Goal: Task Accomplishment & Management: Manage account settings

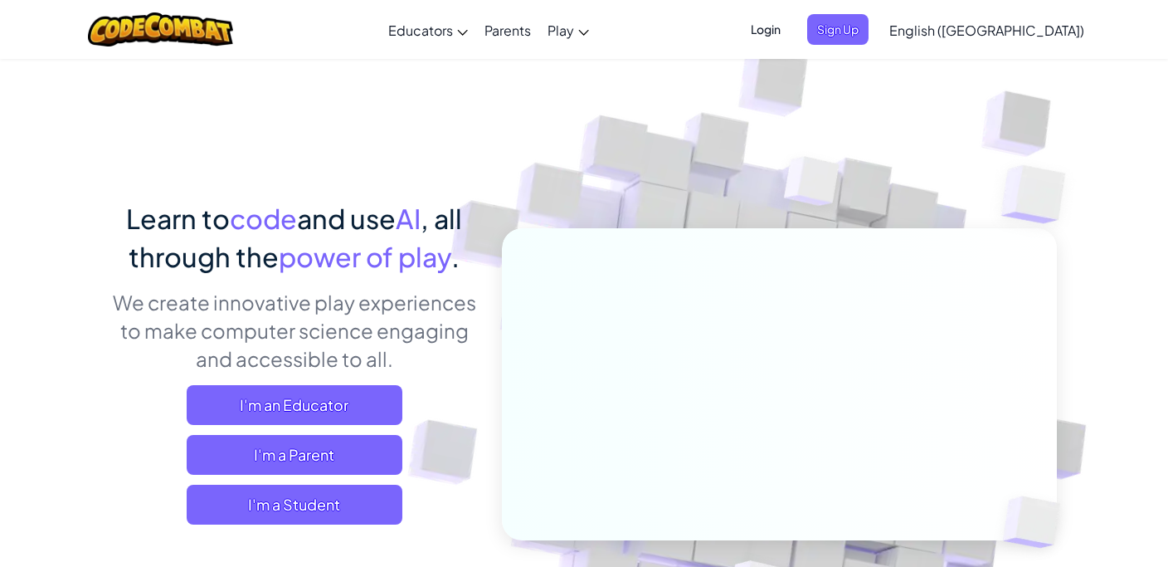
click at [791, 32] on span "Login" at bounding box center [766, 29] width 50 height 31
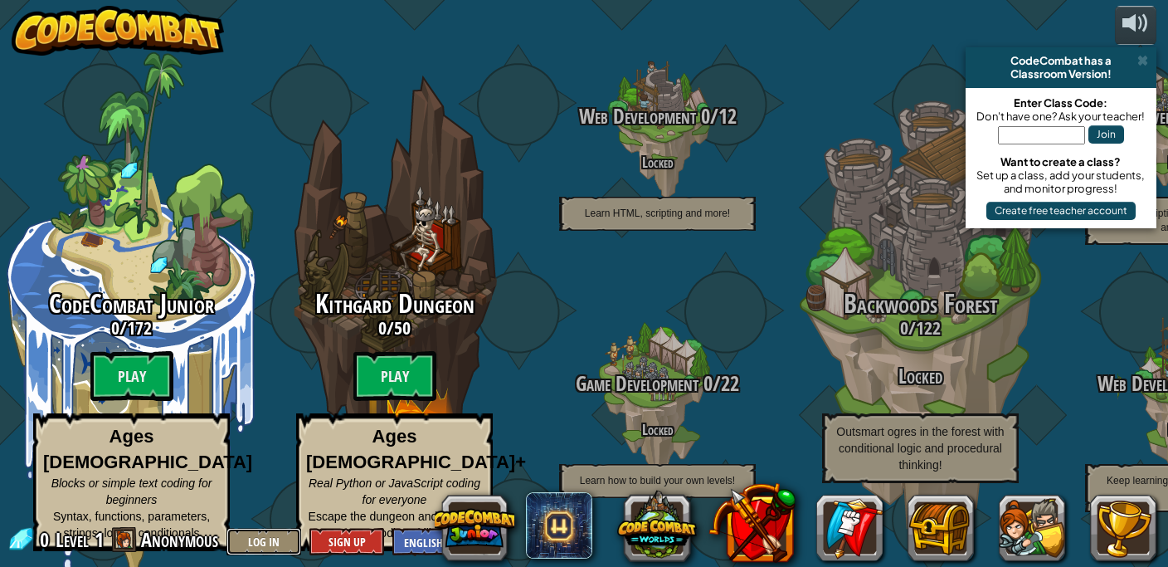
click at [261, 539] on button "Log In" at bounding box center [264, 541] width 75 height 27
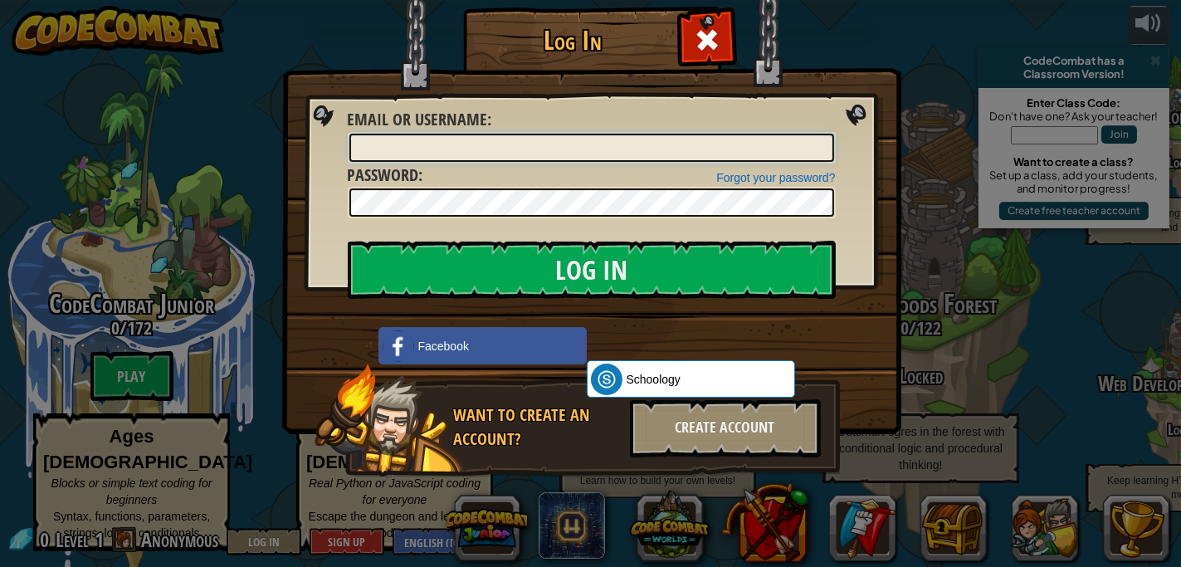
click at [526, 147] on input "Email or Username :" at bounding box center [591, 148] width 485 height 28
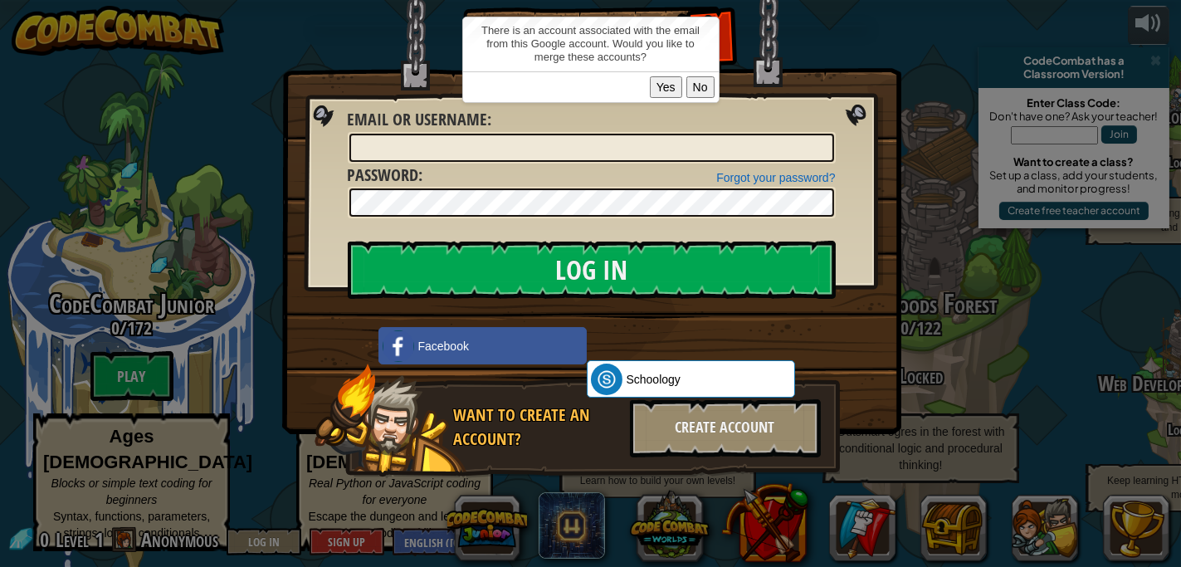
click at [701, 90] on button "No" at bounding box center [700, 87] width 28 height 22
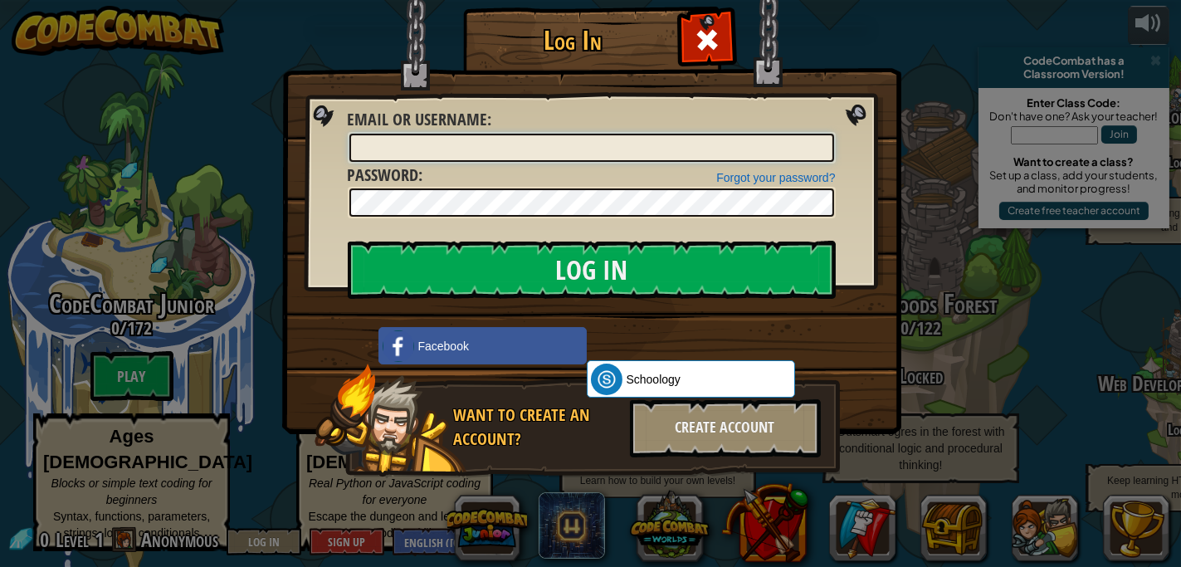
click at [567, 149] on input "Email or Username :" at bounding box center [591, 148] width 485 height 28
click at [1096, 388] on div "Log In Unknown Error Email or Username : Forgot your password? Password : Log I…" at bounding box center [590, 283] width 1181 height 567
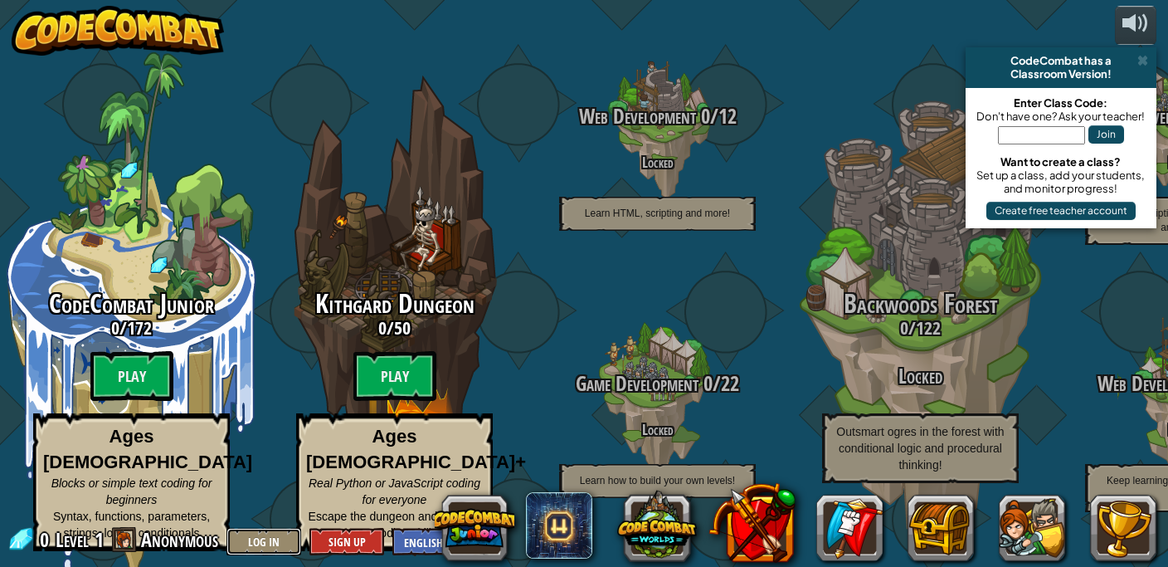
click at [247, 537] on button "Log In" at bounding box center [264, 541] width 75 height 27
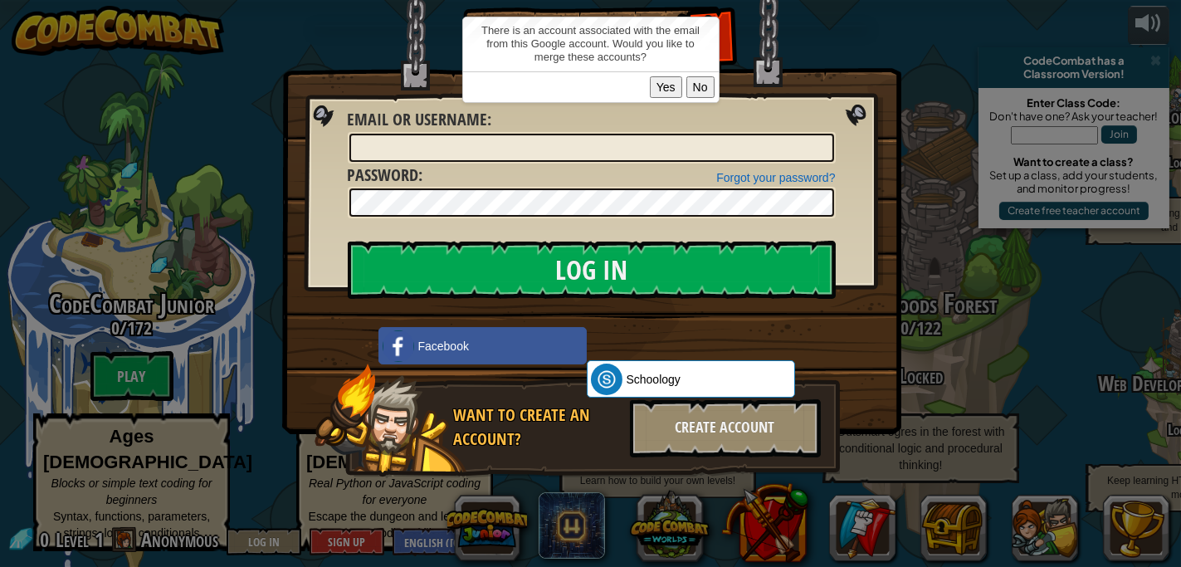
click at [664, 95] on button "Yes" at bounding box center [666, 87] width 32 height 22
